Goal: Task Accomplishment & Management: Use online tool/utility

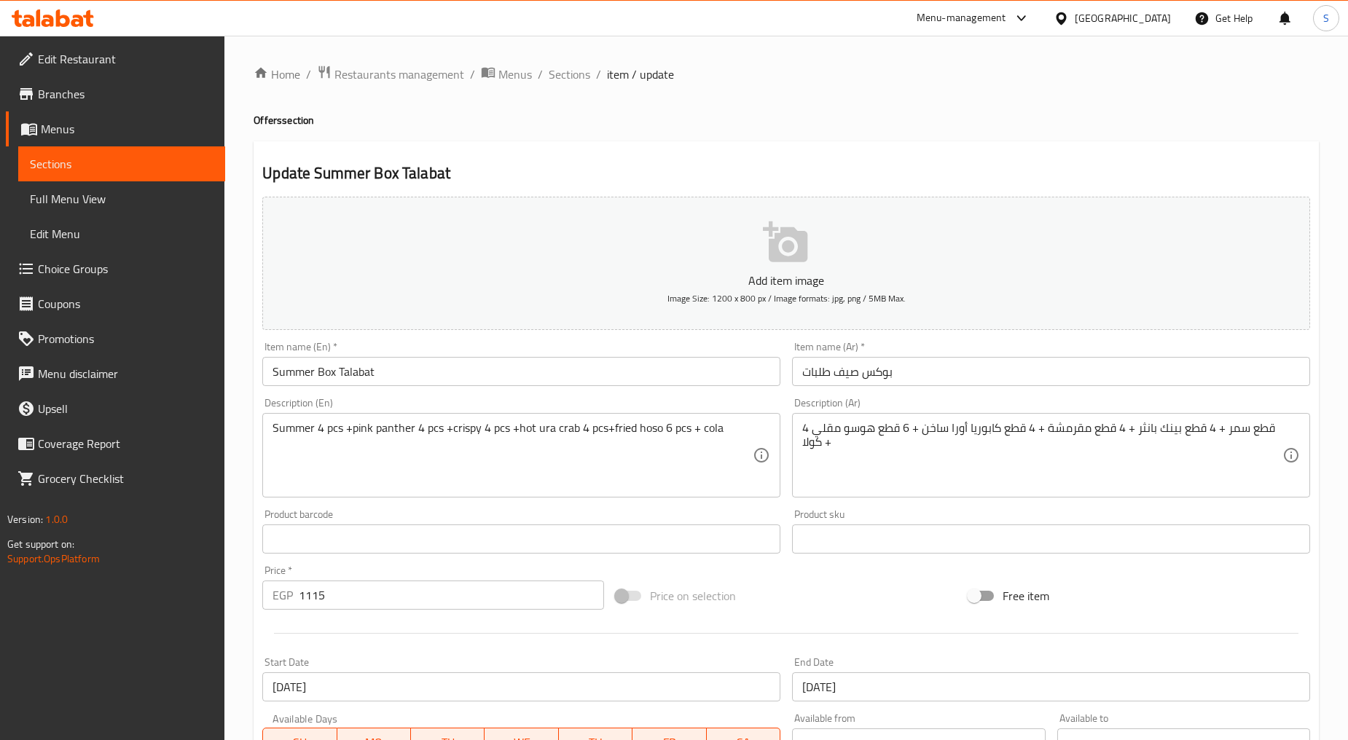
click at [55, 100] on span "Branches" at bounding box center [126, 93] width 176 height 17
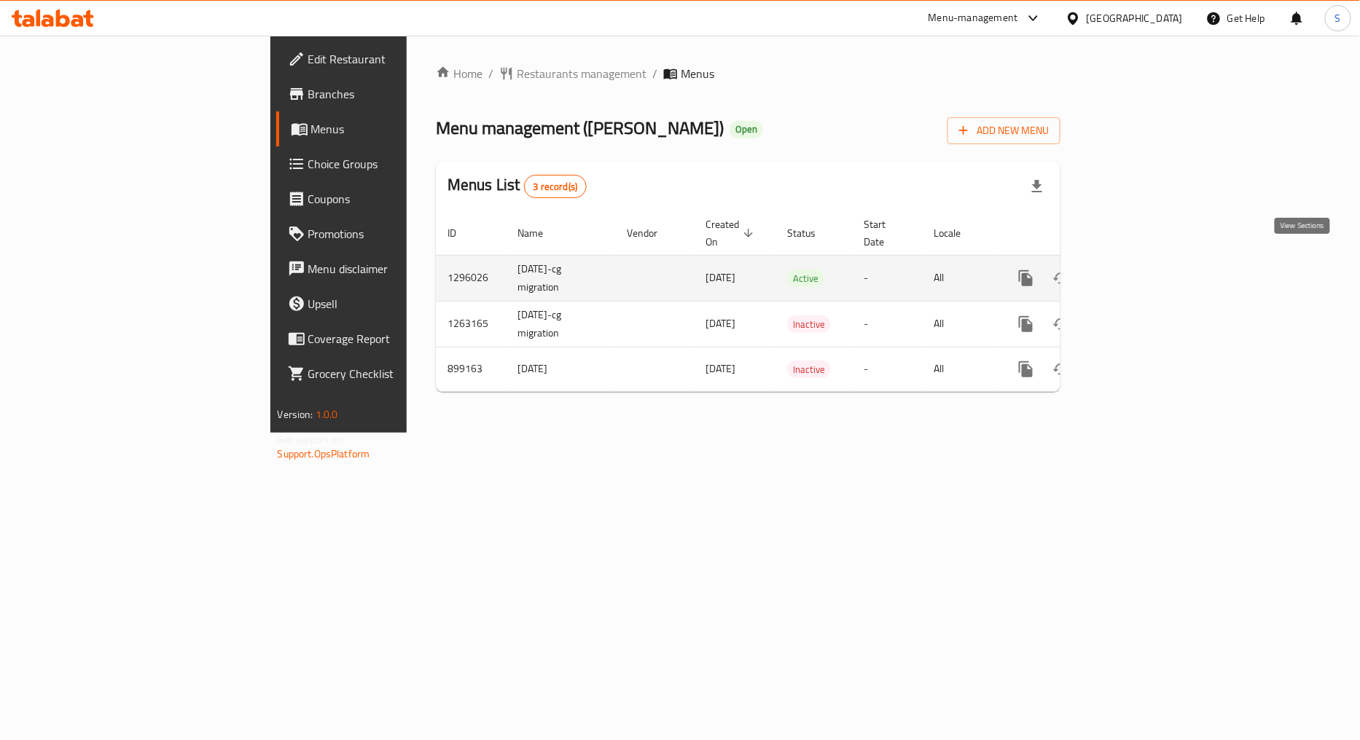
click at [1148, 263] on link "enhanced table" at bounding box center [1130, 278] width 35 height 35
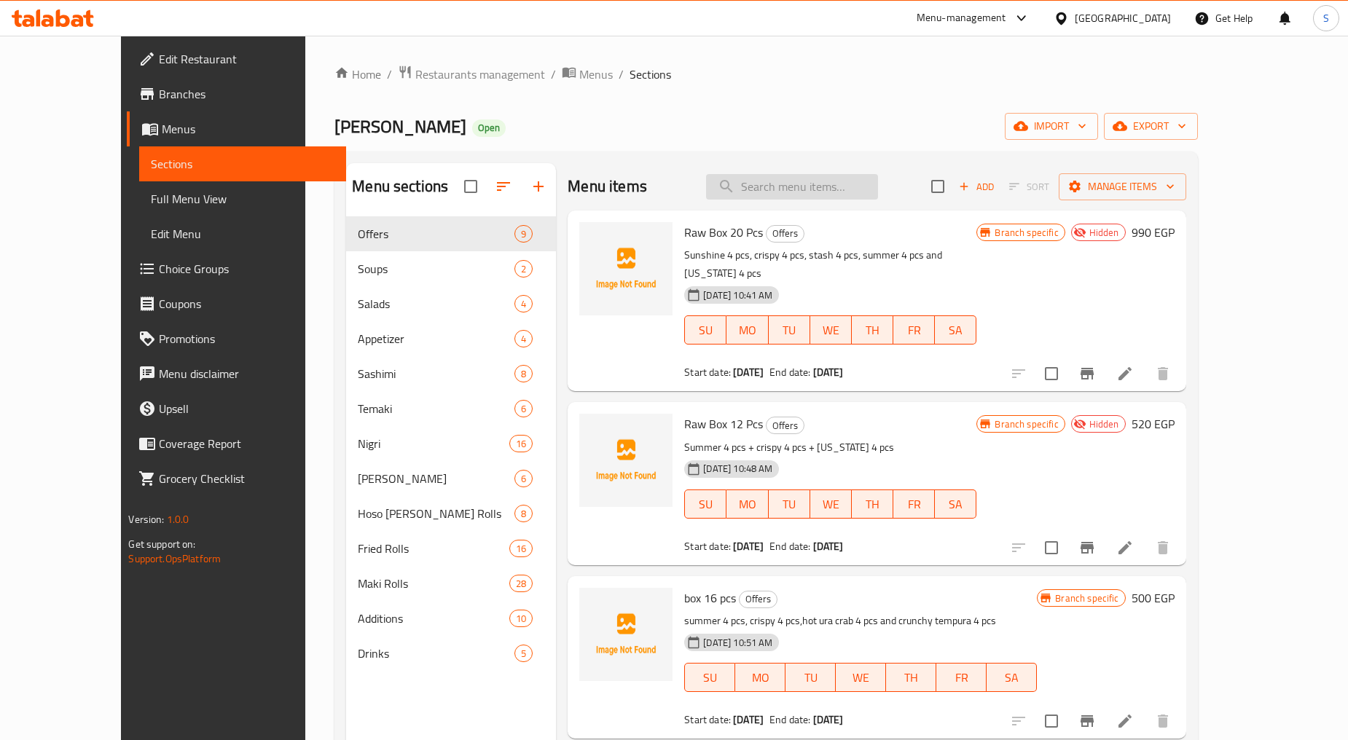
click at [827, 190] on input "search" at bounding box center [792, 187] width 172 height 26
paste input "Box 16 pcs"
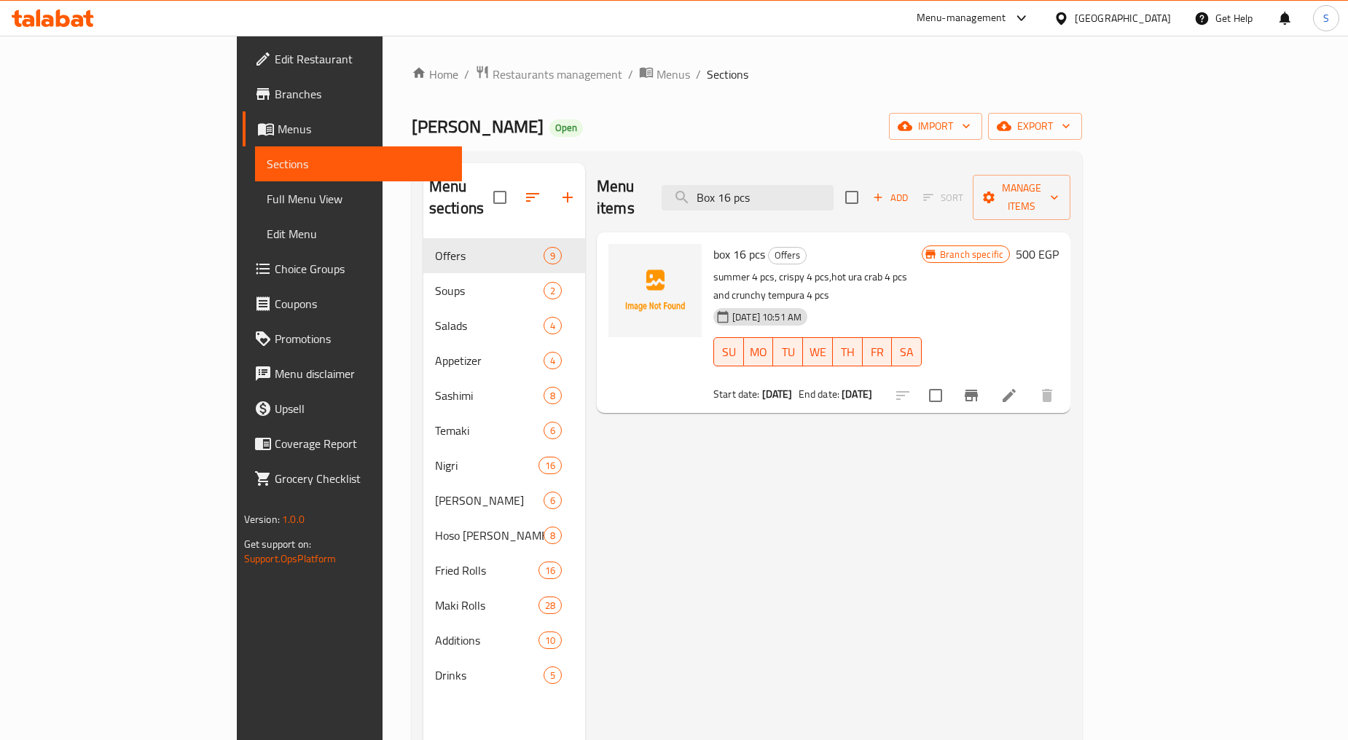
click at [980, 387] on icon "Branch-specific-item" at bounding box center [970, 395] width 17 height 17
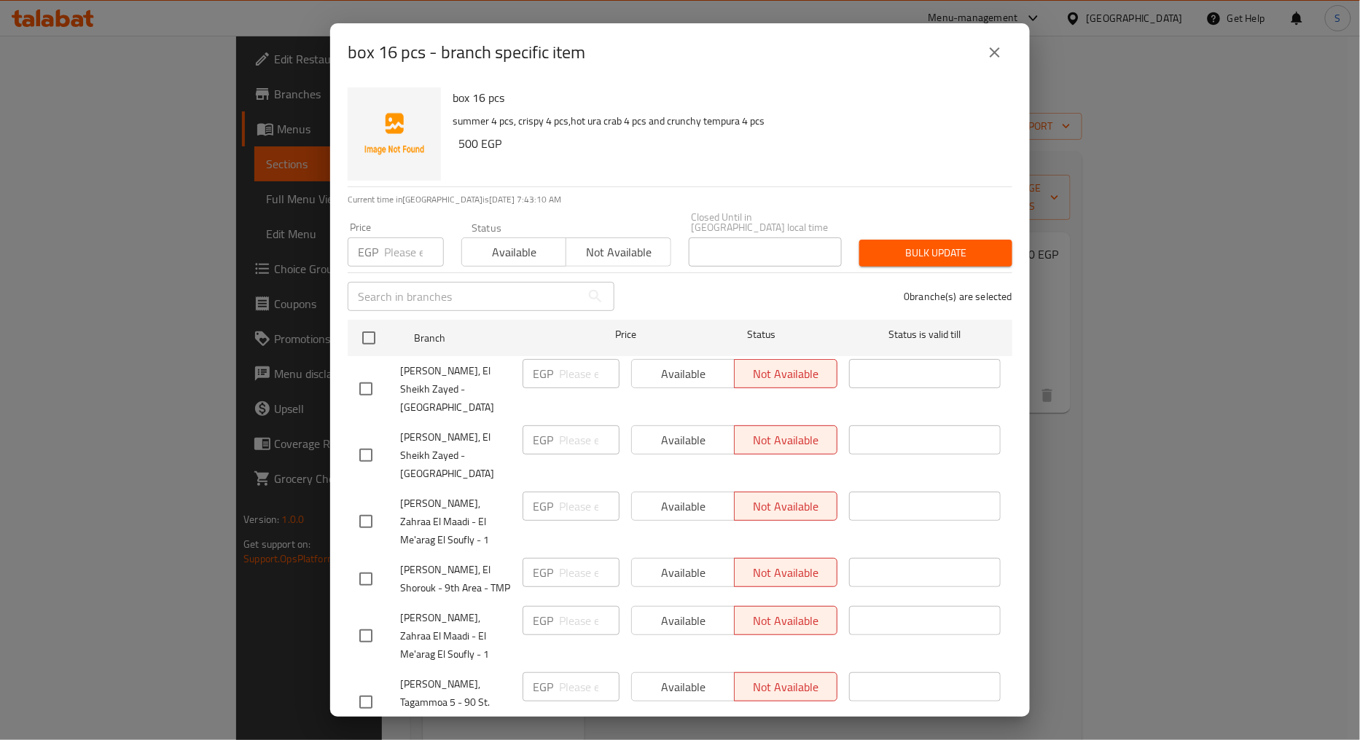
click at [989, 58] on icon "close" at bounding box center [994, 52] width 17 height 17
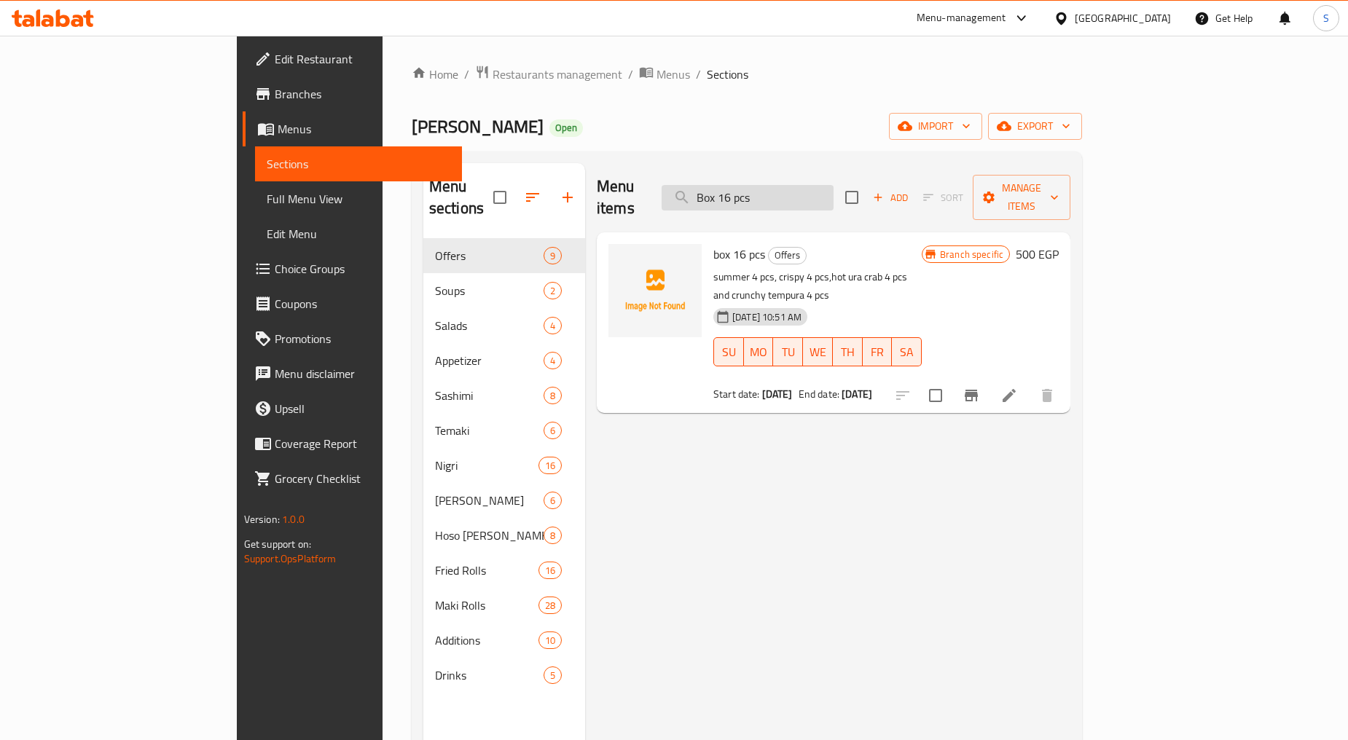
click at [834, 187] on input "Box 16 pcs" at bounding box center [748, 198] width 172 height 26
paste input "fried box 30"
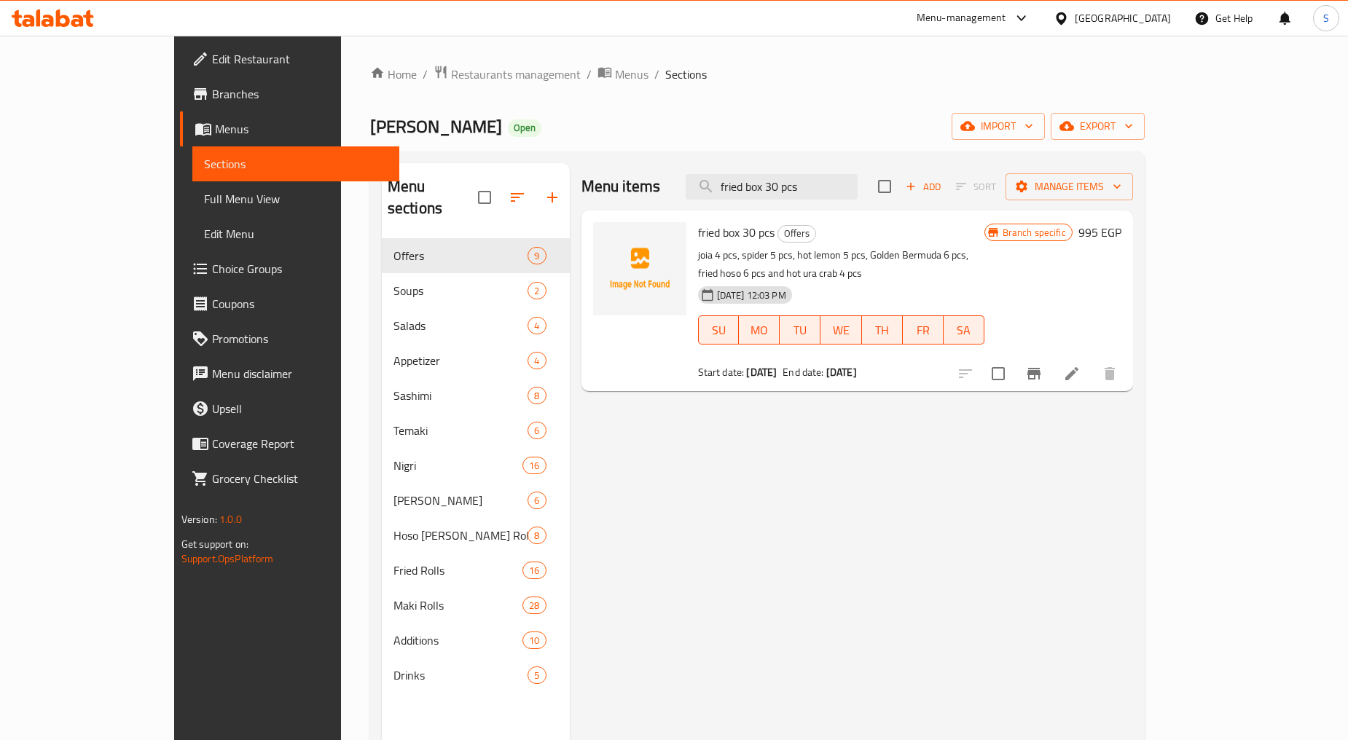
type input "fried box 30 pcs"
click at [1040, 368] on icon "Branch-specific-item" at bounding box center [1033, 374] width 13 height 12
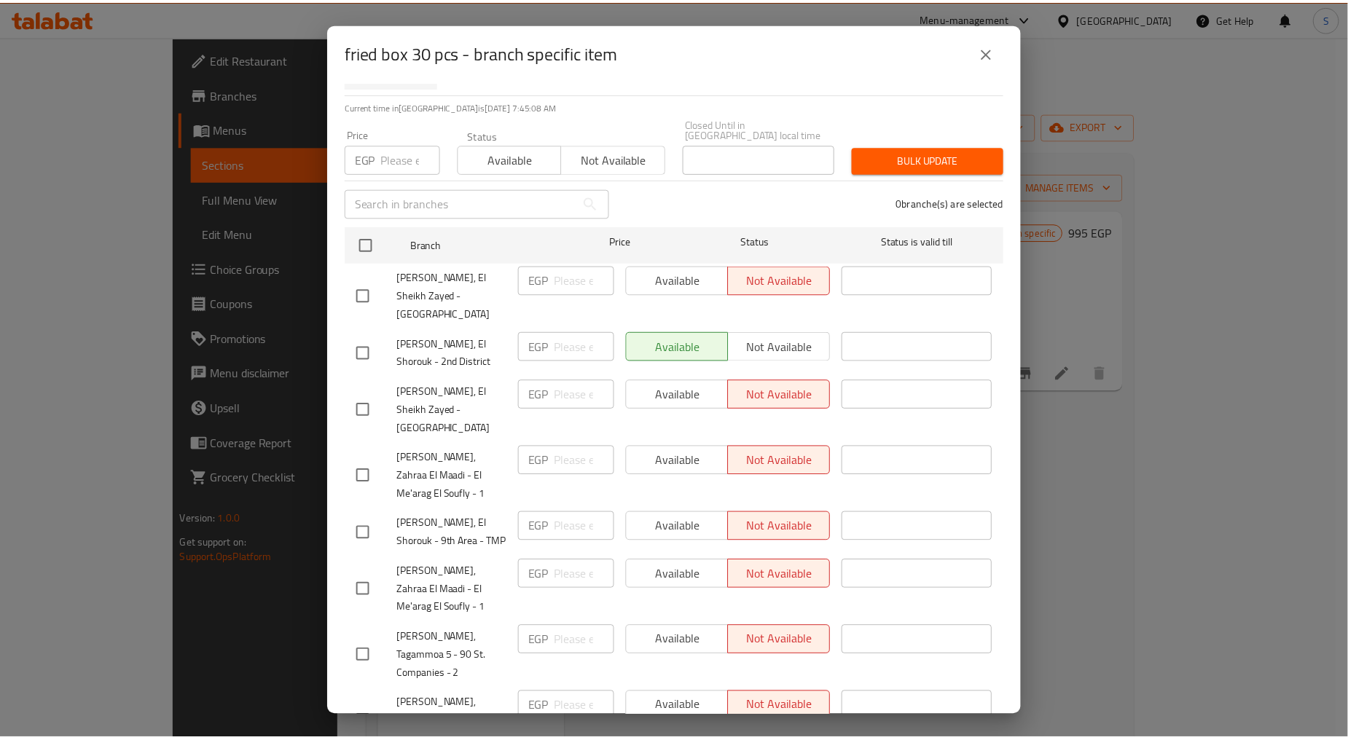
scroll to position [160, 0]
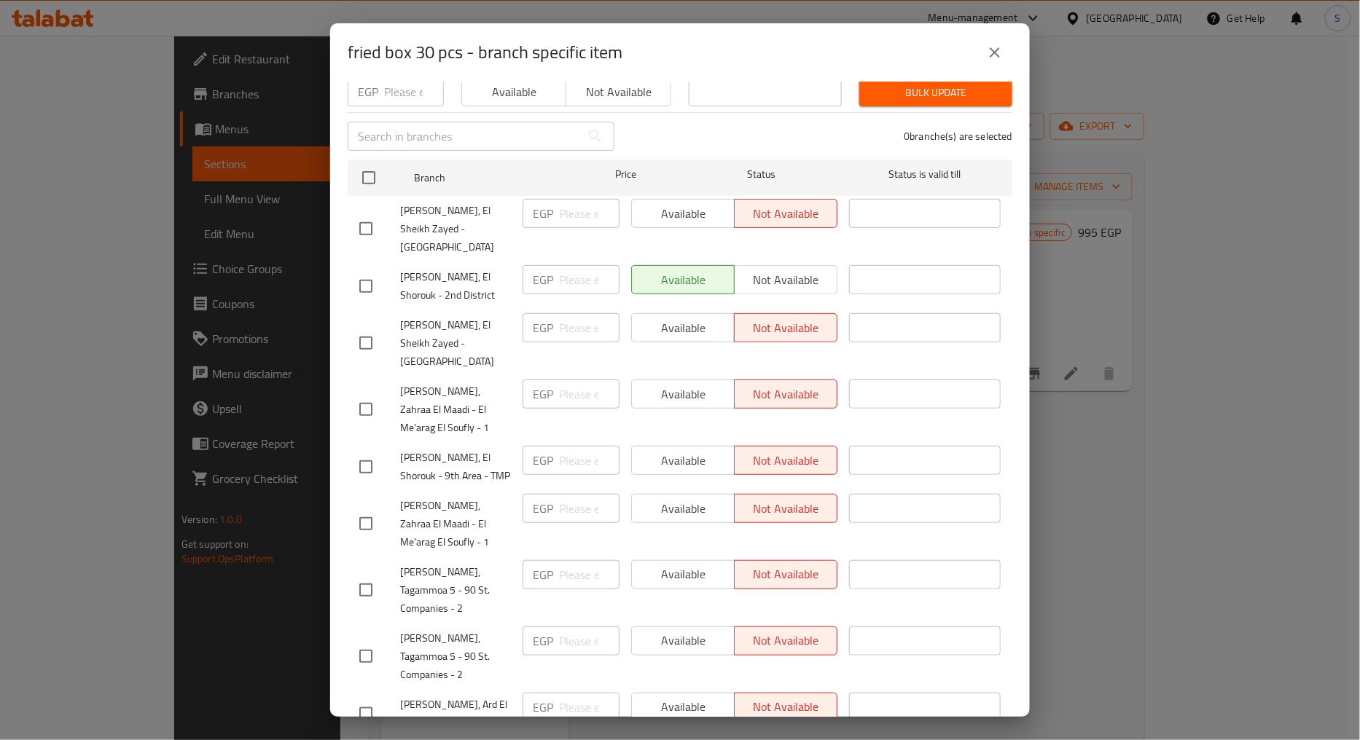
click at [1005, 45] on button "close" at bounding box center [994, 52] width 35 height 35
